Goal: Share content: Distribute website content to other platforms or users

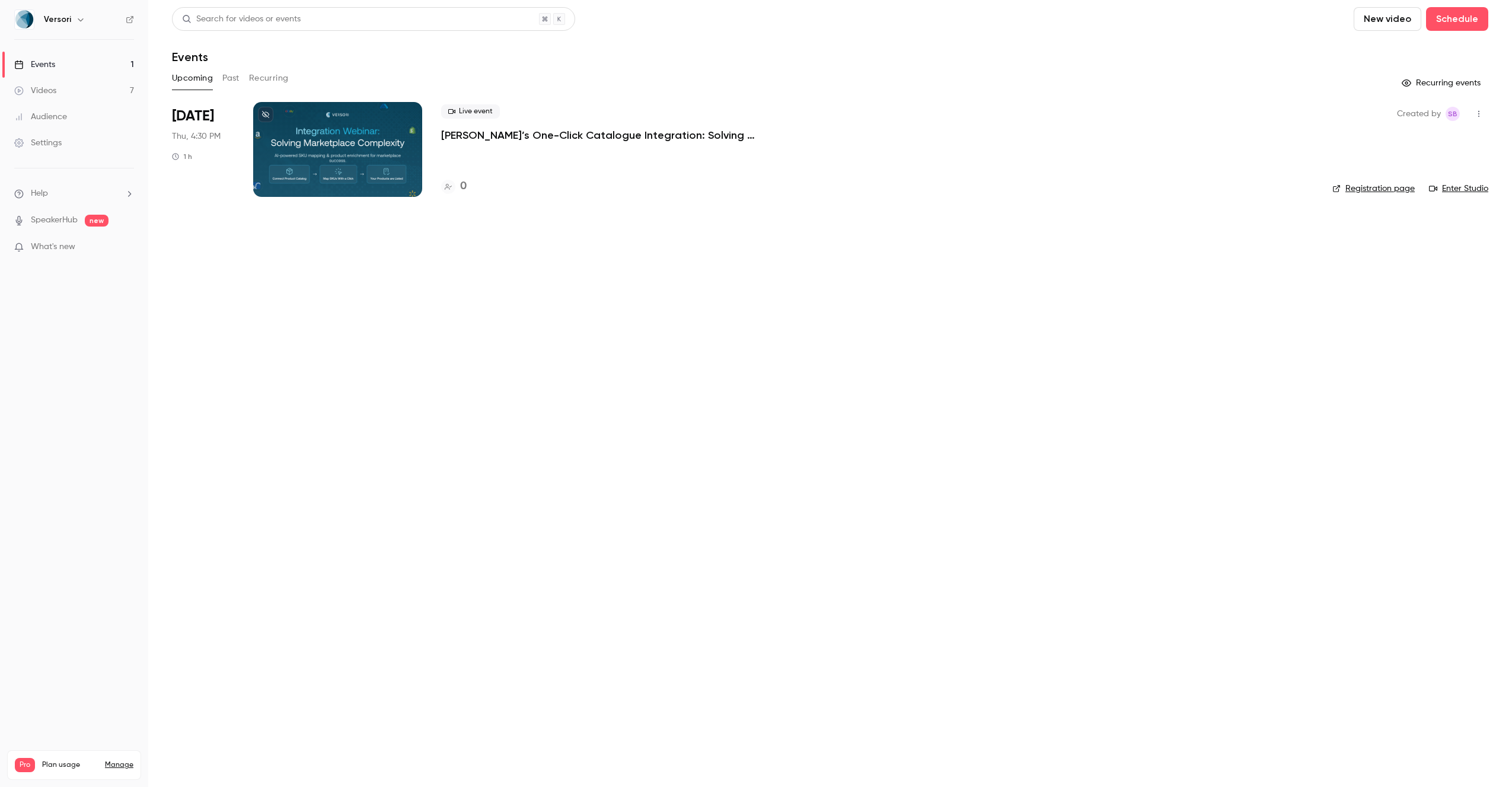
click at [1385, 14] on button "New video" at bounding box center [1388, 19] width 68 height 23
click at [1389, 84] on div "Upload" at bounding box center [1431, 82] width 90 height 12
click at [1399, 27] on button "New video" at bounding box center [1388, 19] width 68 height 23
click at [1382, 83] on div at bounding box center [1377, 83] width 19 height 10
click at [906, 712] on main "Search for videos or events New video Schedule Events Upcoming Past Recurring R…" at bounding box center [830, 393] width 1364 height 787
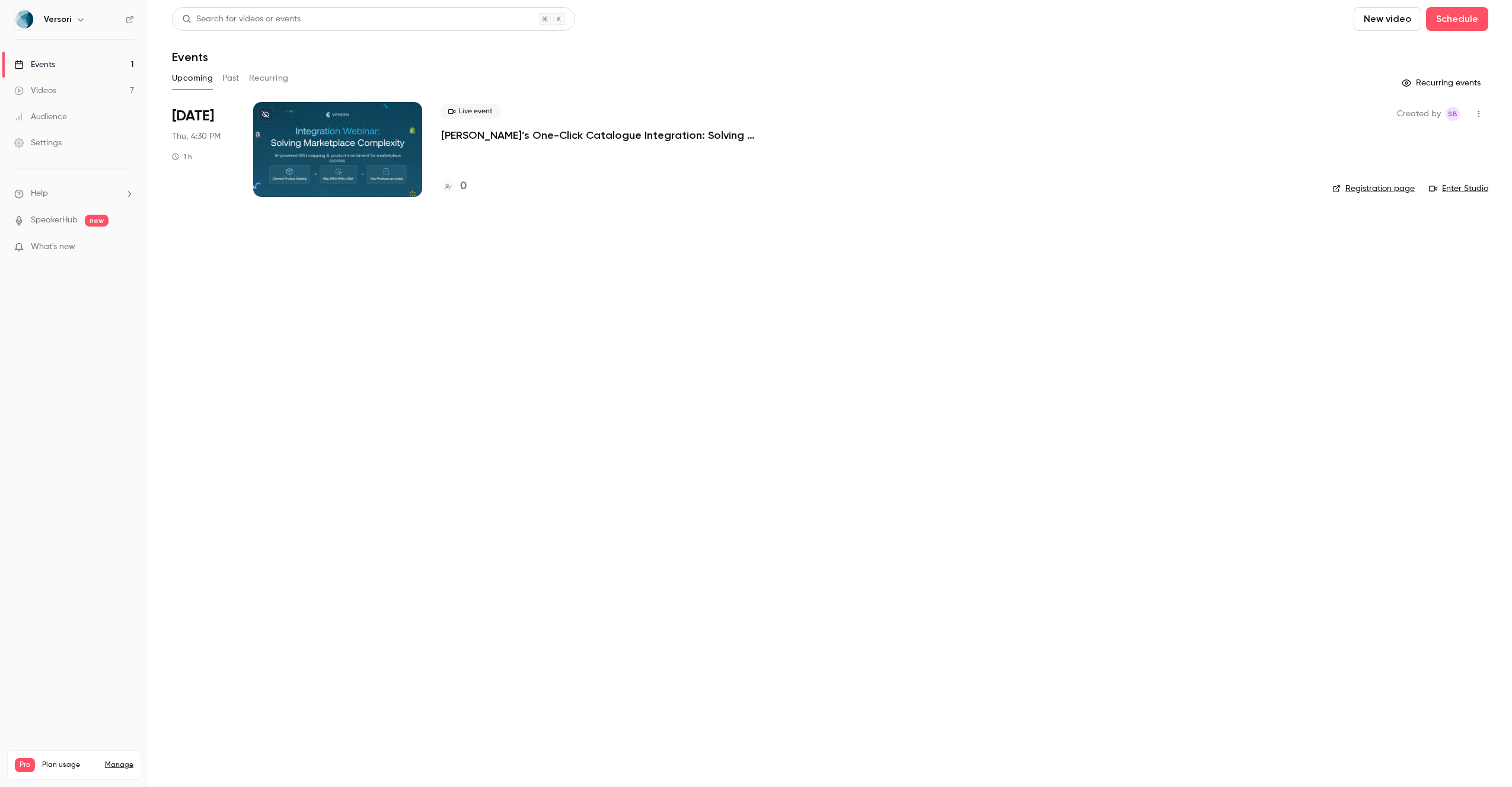
click at [1394, 14] on button "New video" at bounding box center [1388, 19] width 68 height 23
click at [1409, 83] on div "Upload" at bounding box center [1431, 82] width 90 height 12
click at [1486, 759] on icon "Uploads list" at bounding box center [1486, 758] width 3 height 5
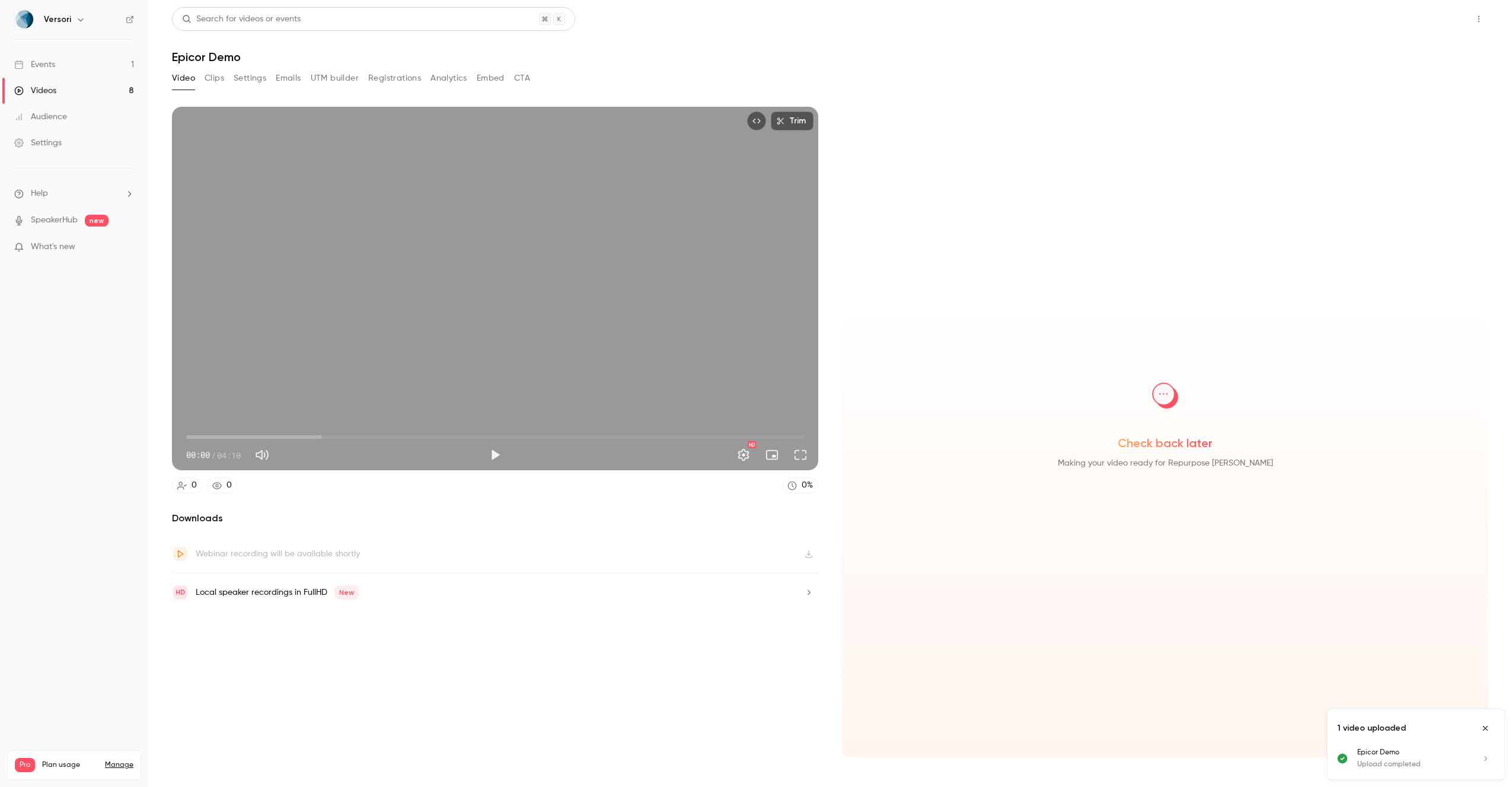
click at [1429, 19] on button "Share" at bounding box center [1437, 19] width 47 height 23
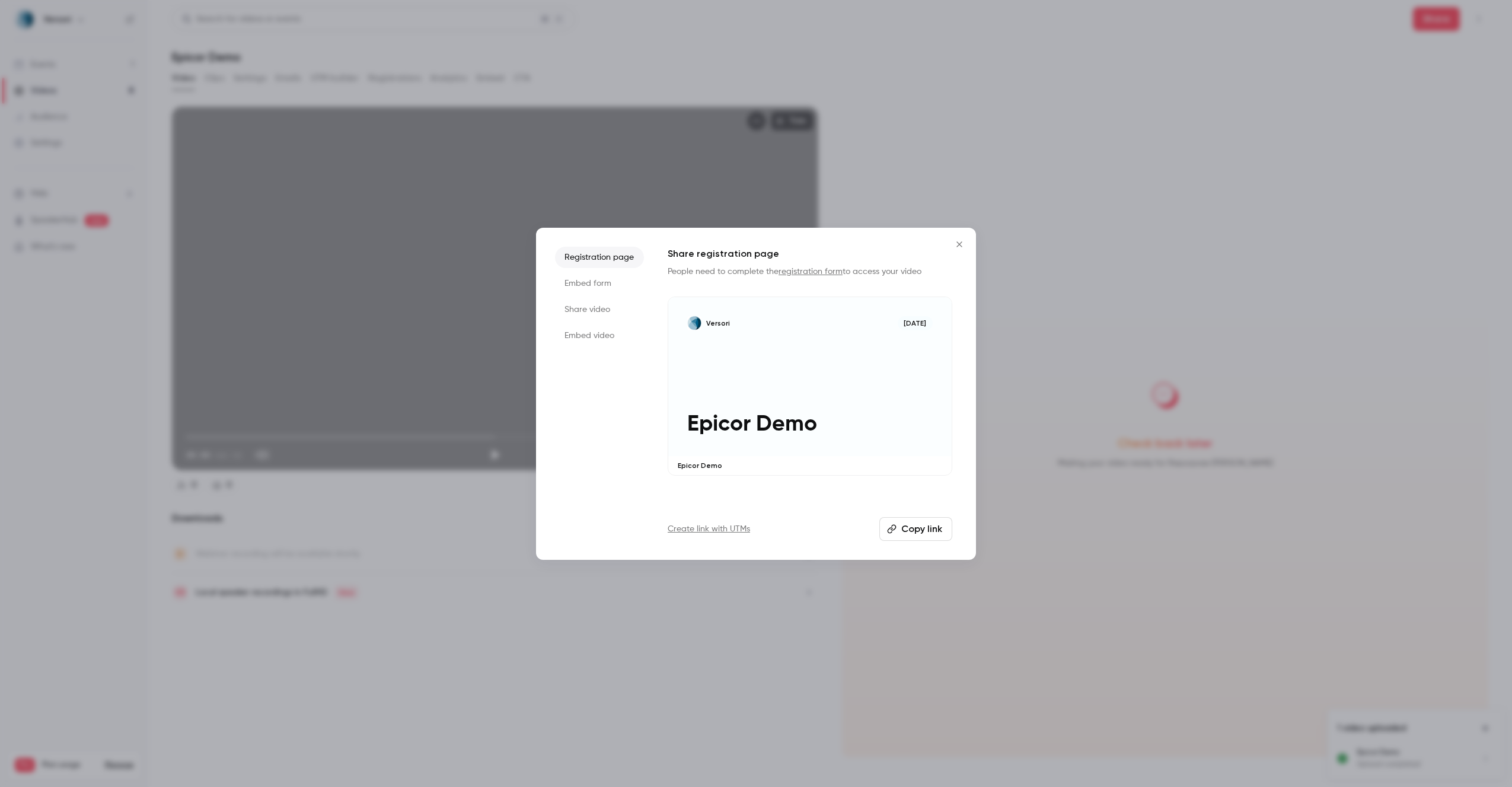
click at [913, 531] on button "Copy link" at bounding box center [916, 529] width 73 height 23
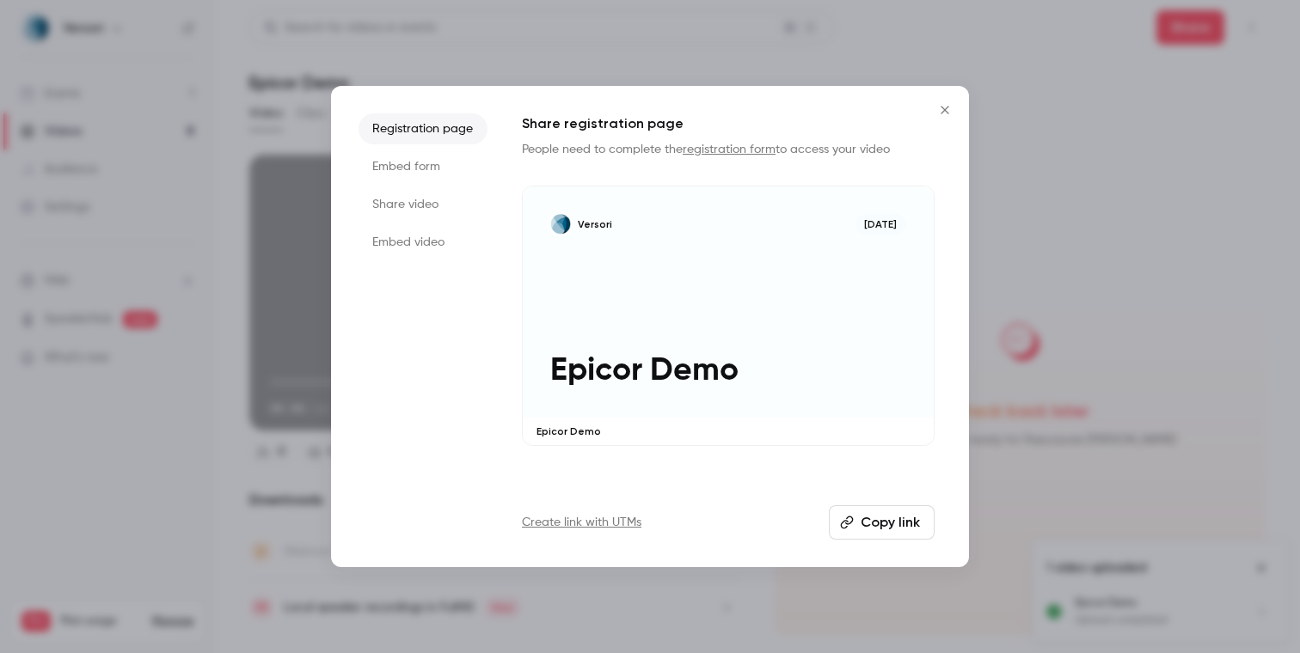
click at [941, 108] on icon "Close" at bounding box center [945, 110] width 21 height 14
